Goal: Task Accomplishment & Management: Manage account settings

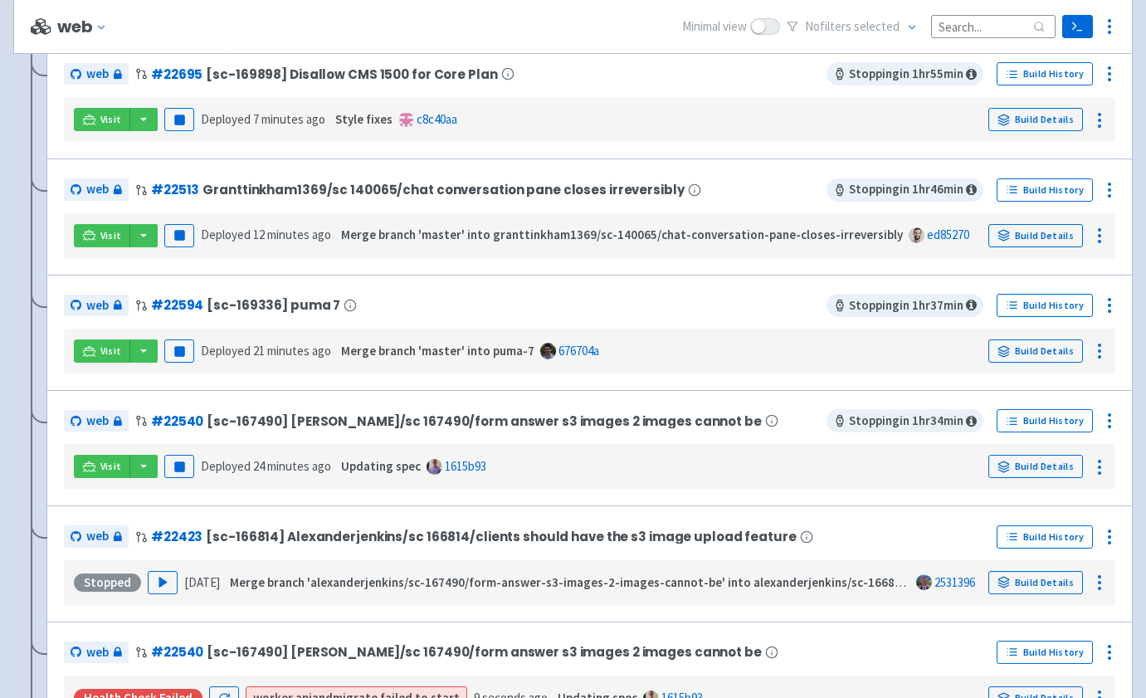
scroll to position [704, 0]
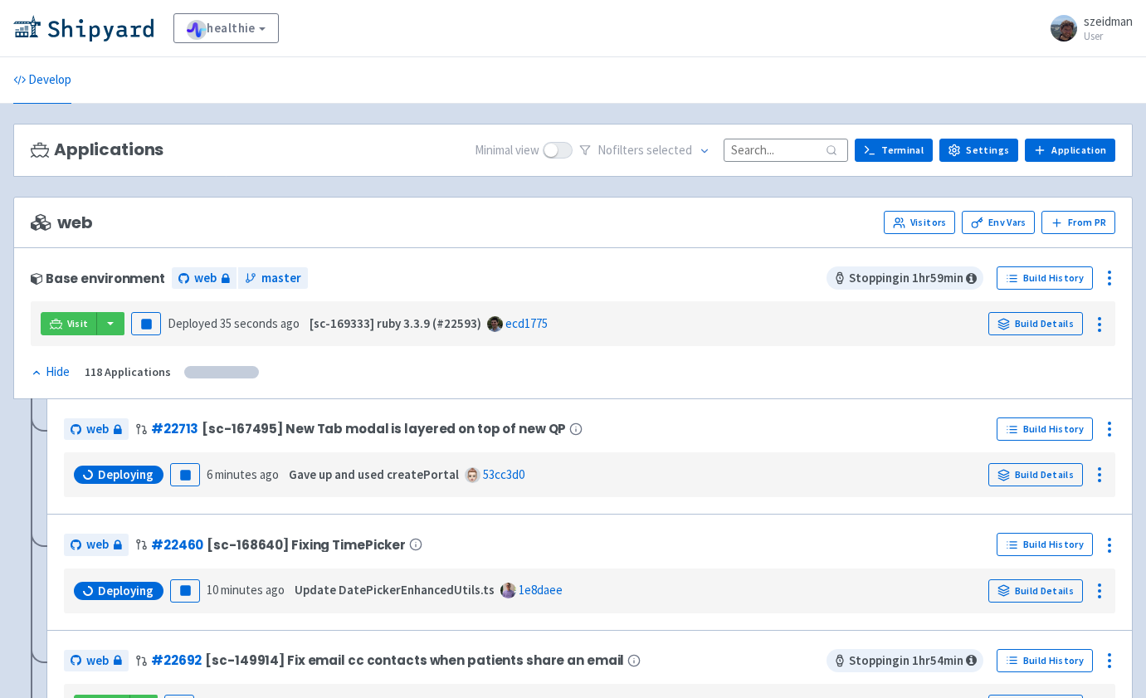
click at [759, 153] on input at bounding box center [785, 150] width 124 height 22
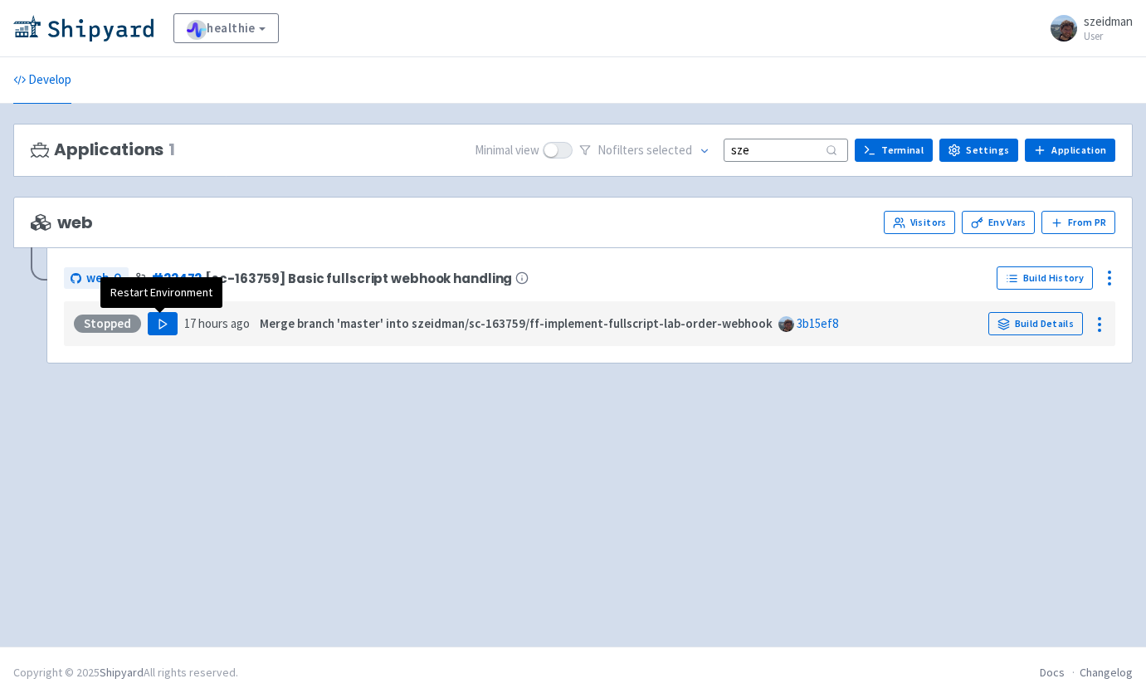
type input "sze"
click at [163, 316] on button "Play" at bounding box center [163, 323] width 30 height 23
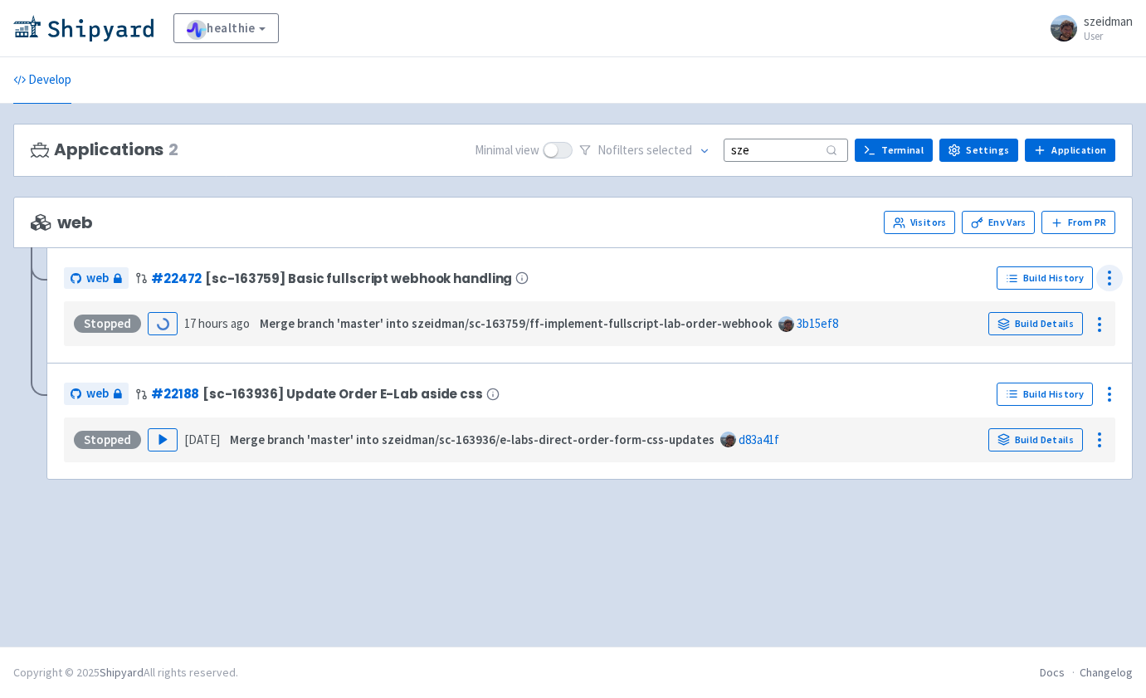
click at [1105, 277] on icon at bounding box center [1109, 278] width 20 height 20
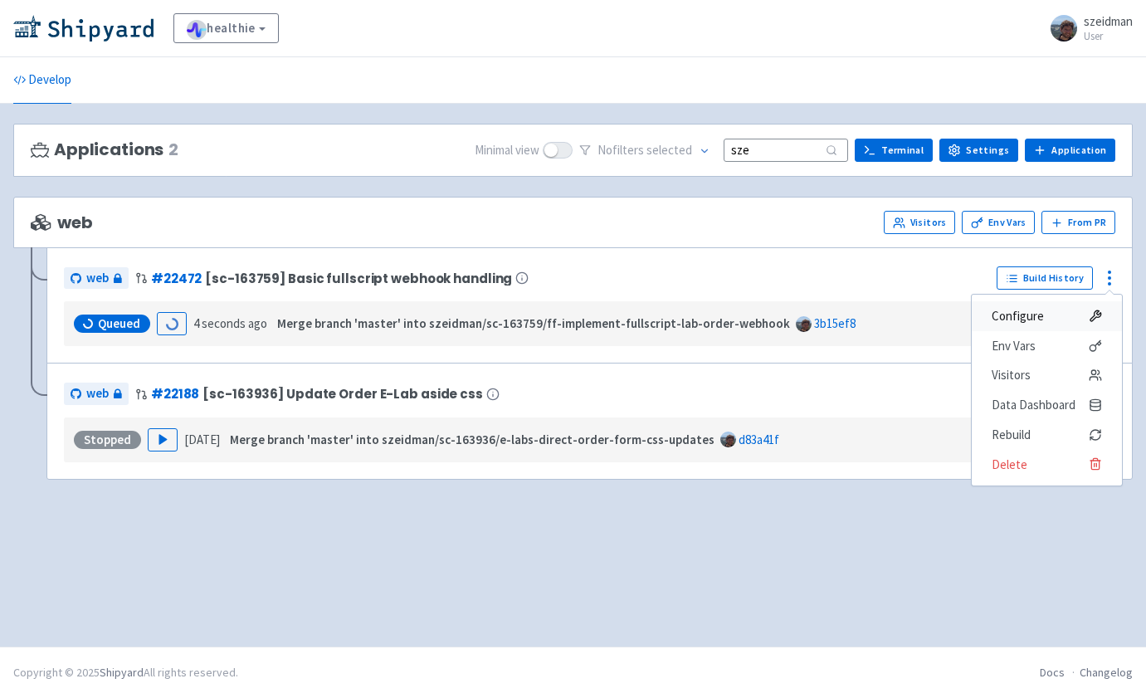
click at [1049, 308] on span "Configure" at bounding box center [1046, 315] width 110 height 23
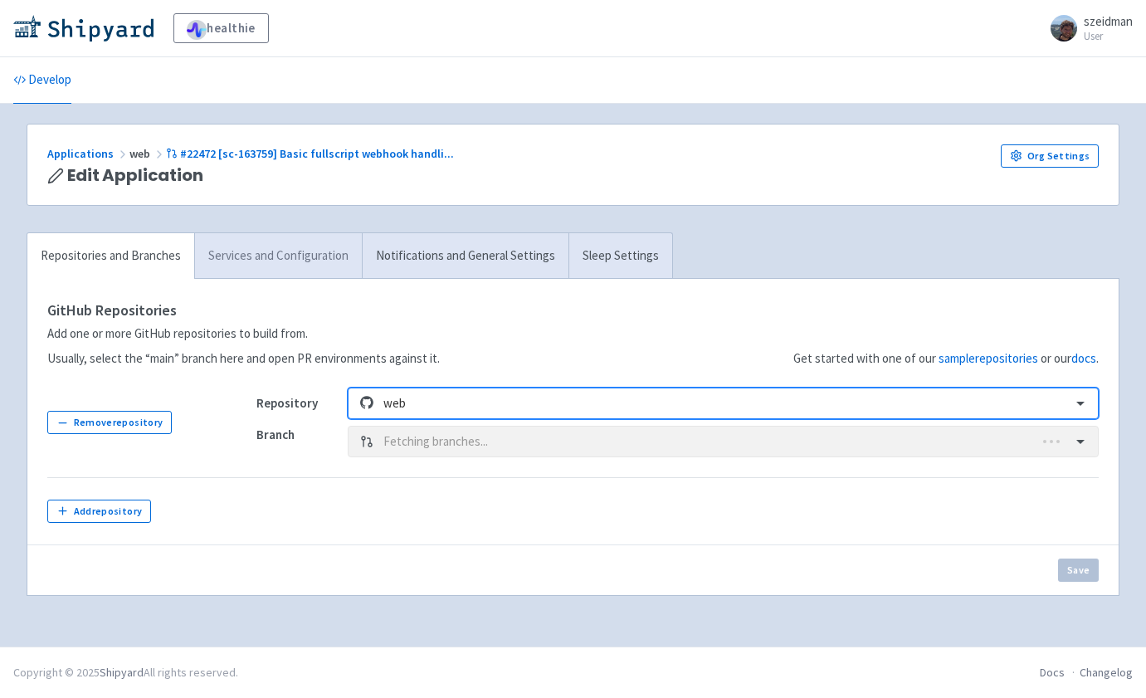
click at [340, 239] on link "Services and Configuration" at bounding box center [278, 256] width 168 height 46
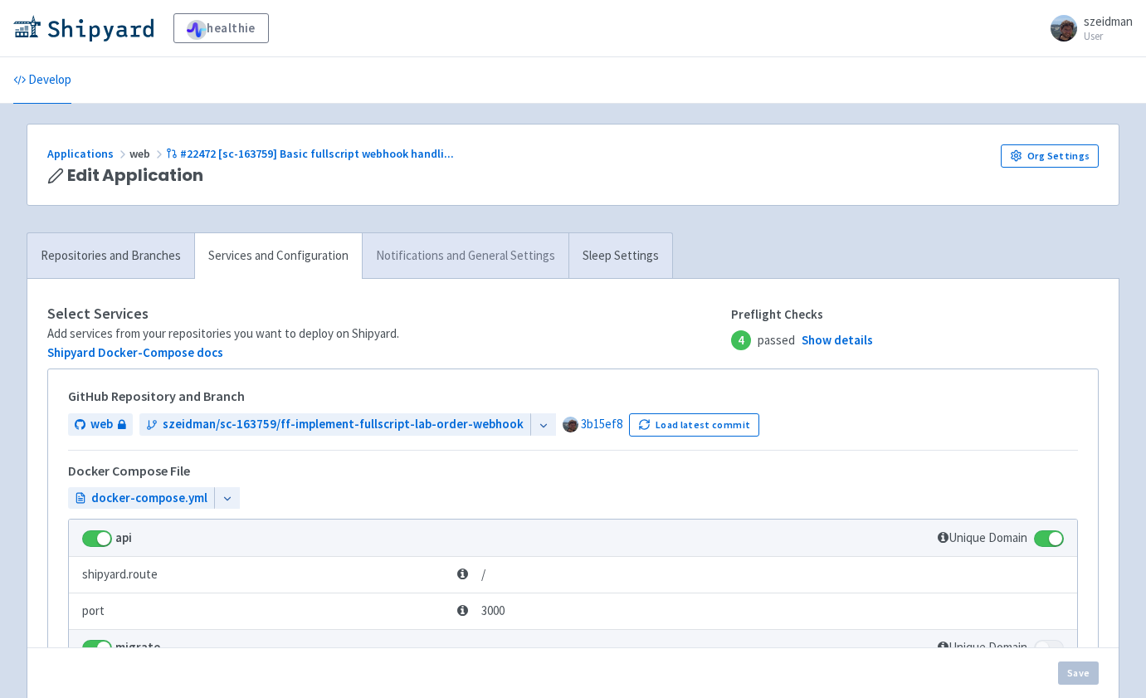
click at [524, 261] on link "Notifications and General Settings" at bounding box center [465, 256] width 207 height 46
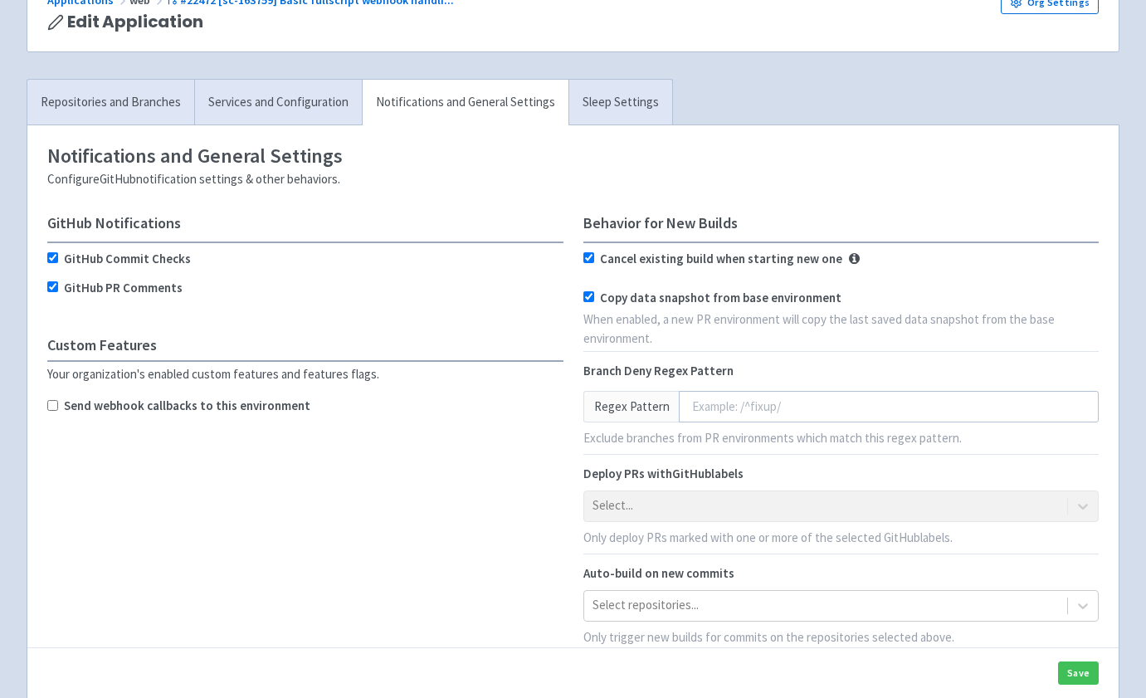
scroll to position [149, 0]
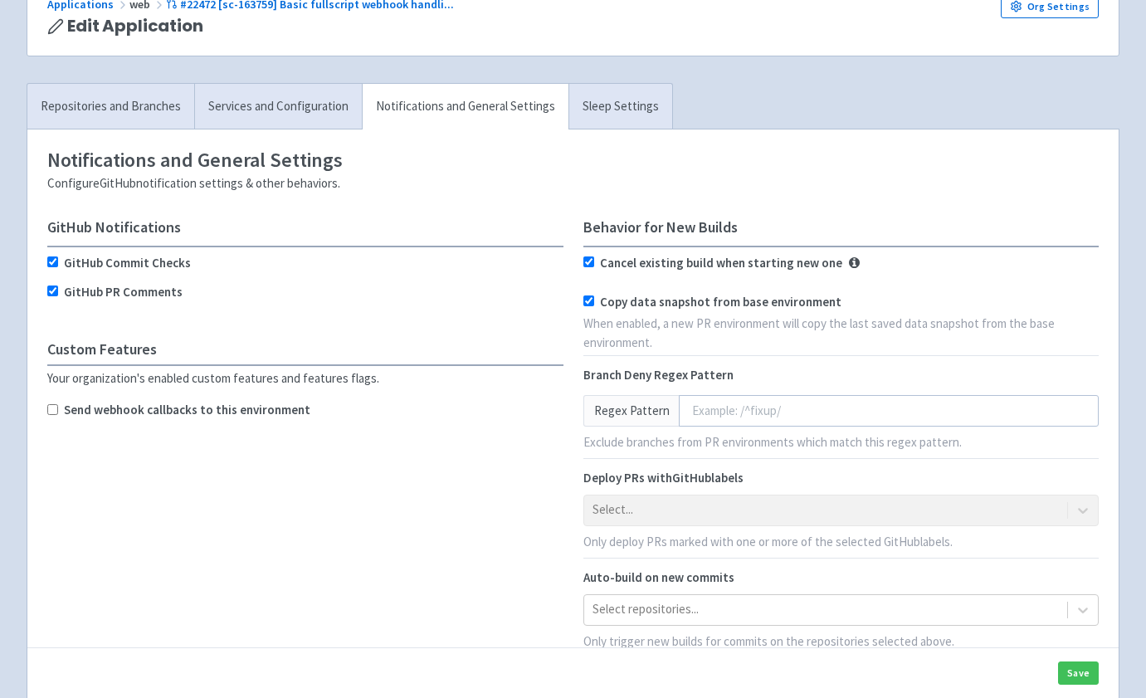
click at [54, 411] on input "Send webhook callbacks to this environment" at bounding box center [52, 409] width 11 height 11
checkbox input "true"
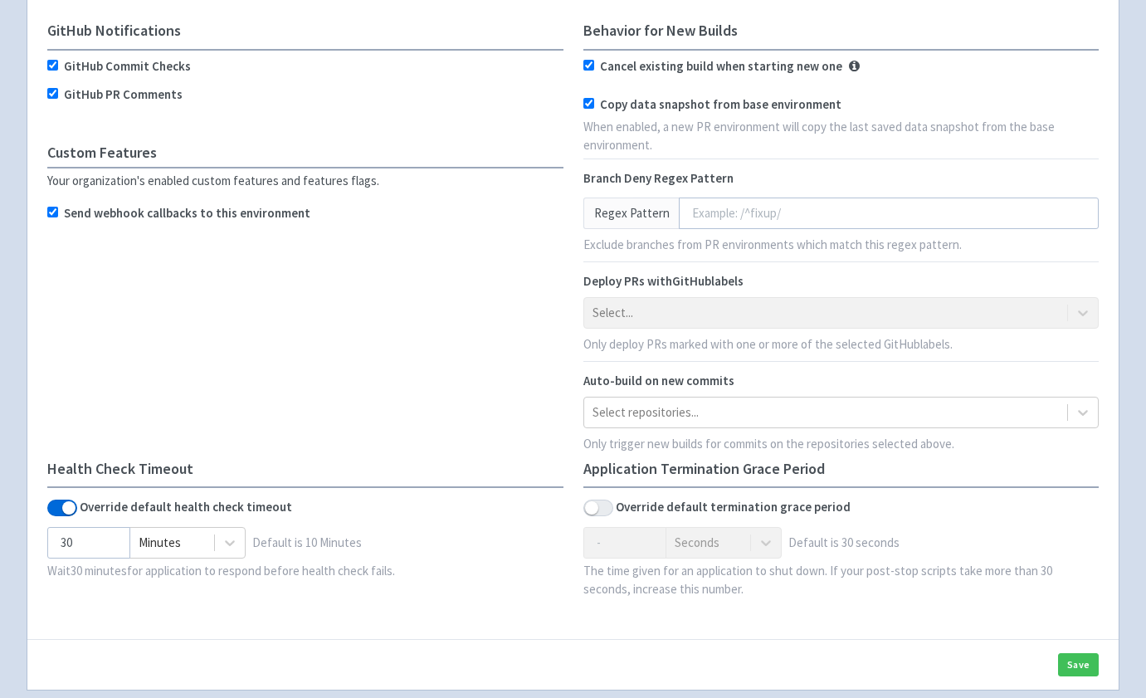
scroll to position [413, 0]
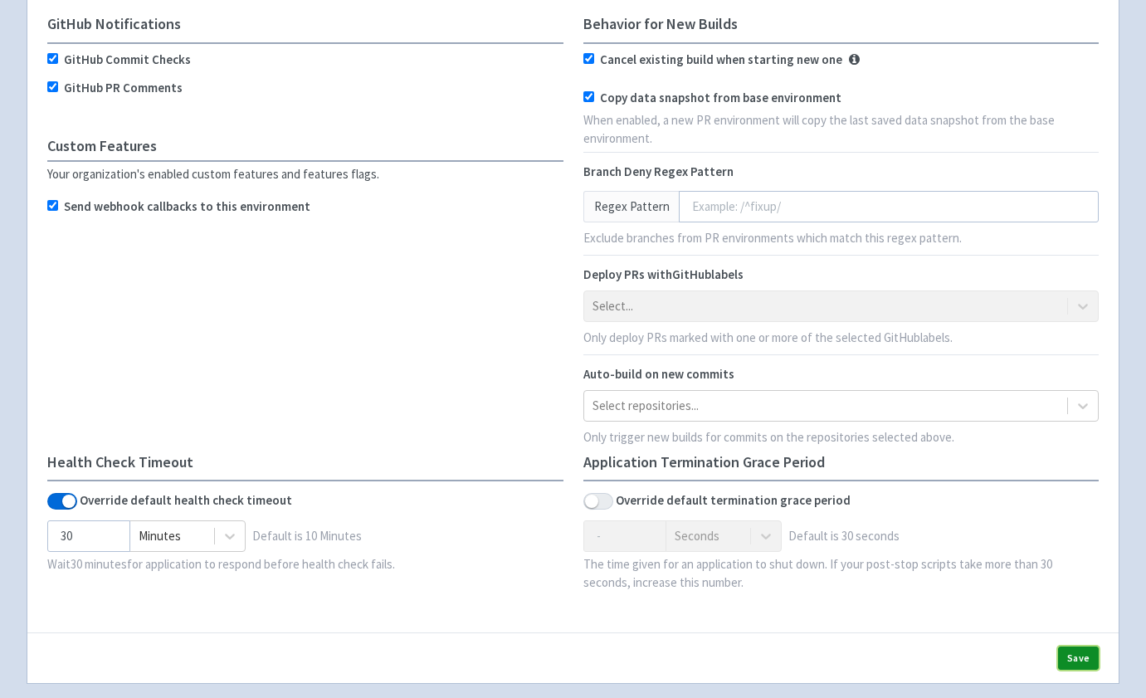
click at [1075, 659] on button "Save" at bounding box center [1078, 657] width 41 height 23
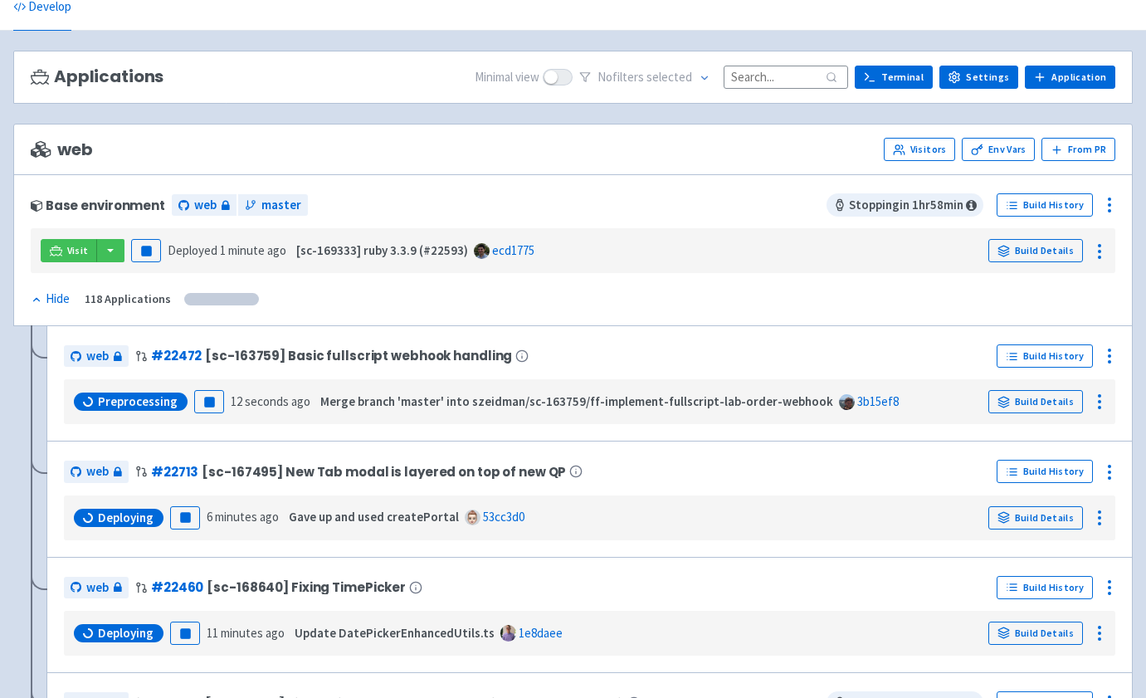
scroll to position [82, 0]
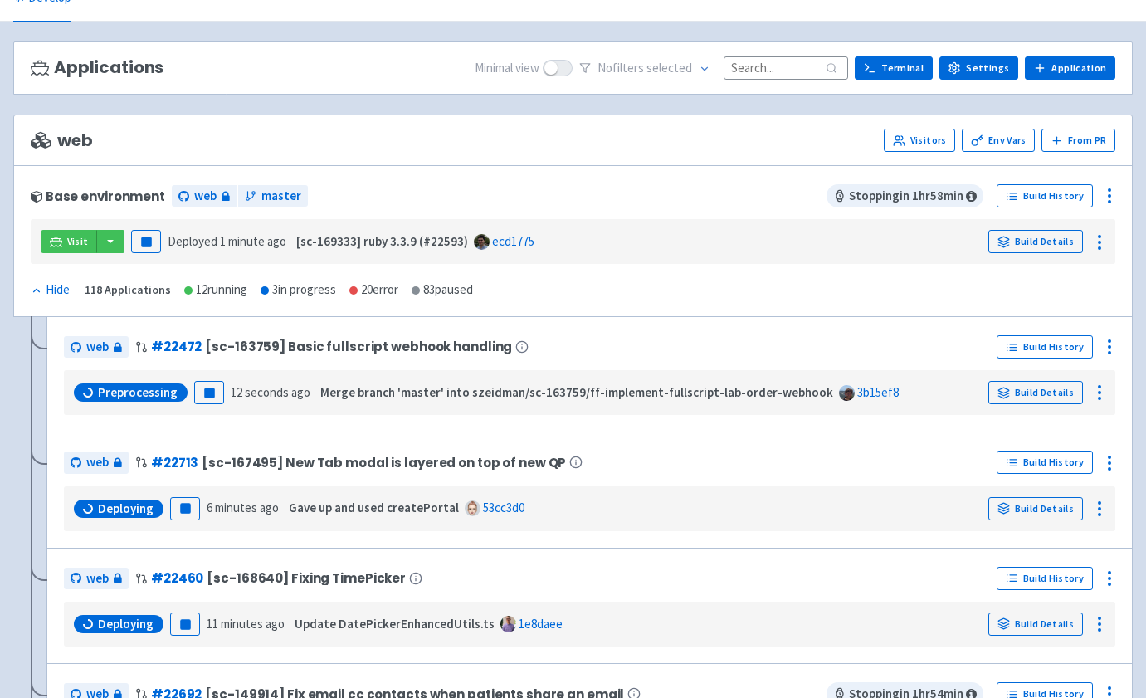
click at [766, 69] on input at bounding box center [785, 67] width 124 height 22
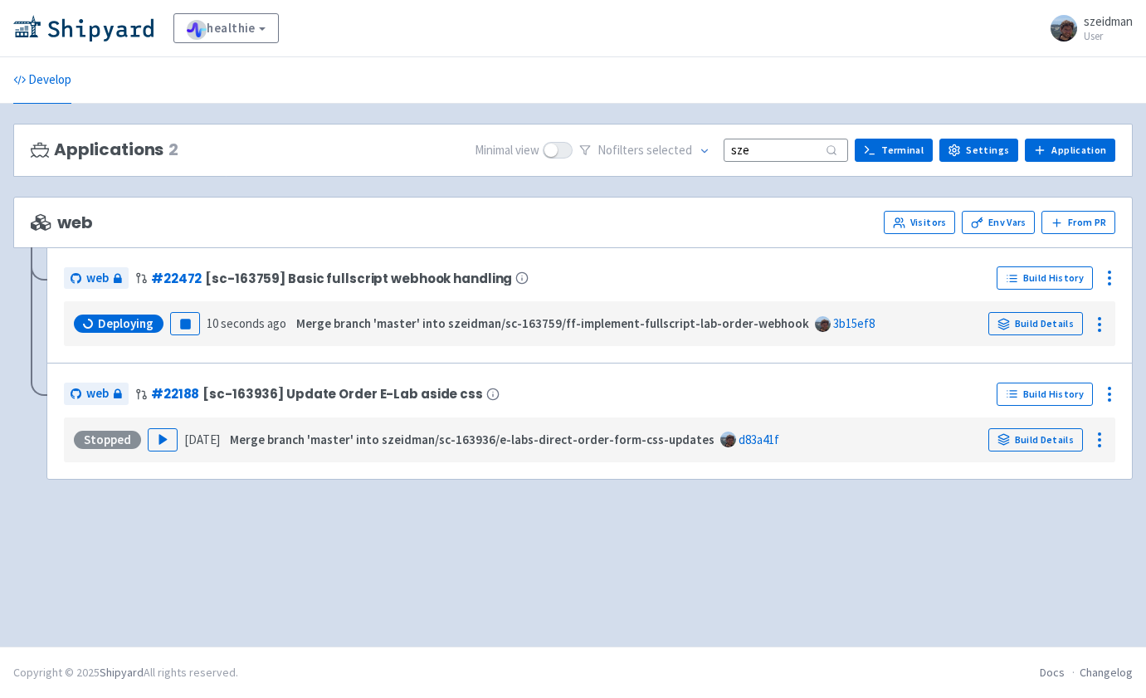
type input "sze"
